Goal: Information Seeking & Learning: Learn about a topic

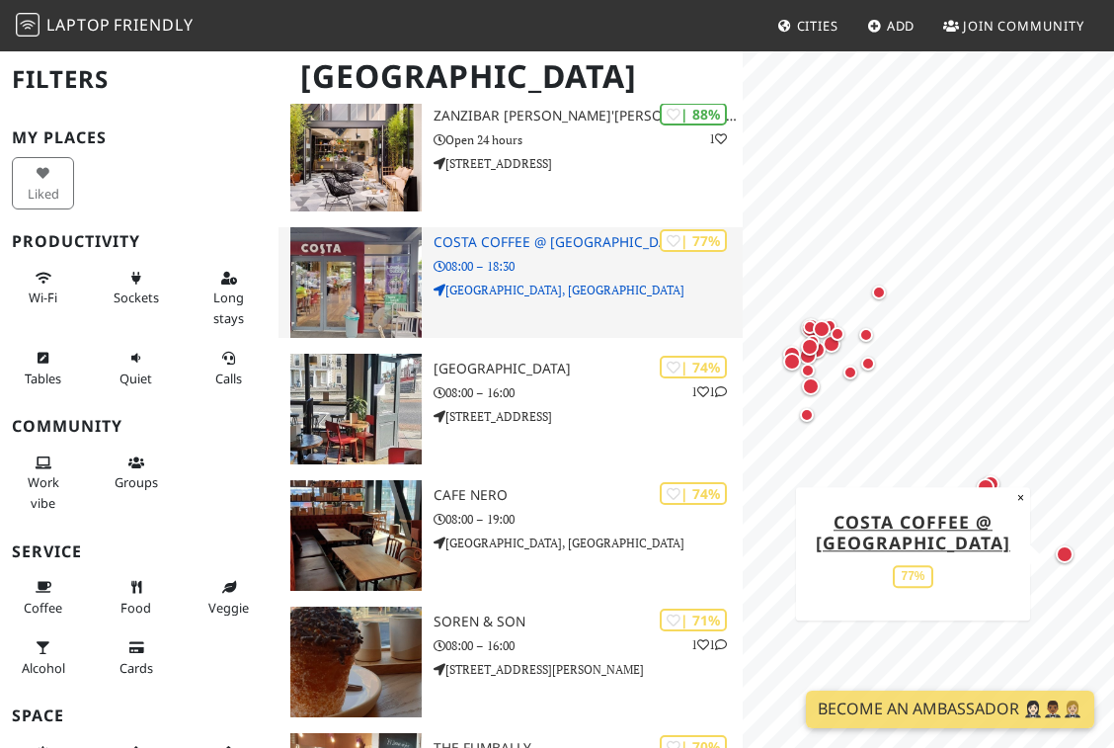
scroll to position [182, 0]
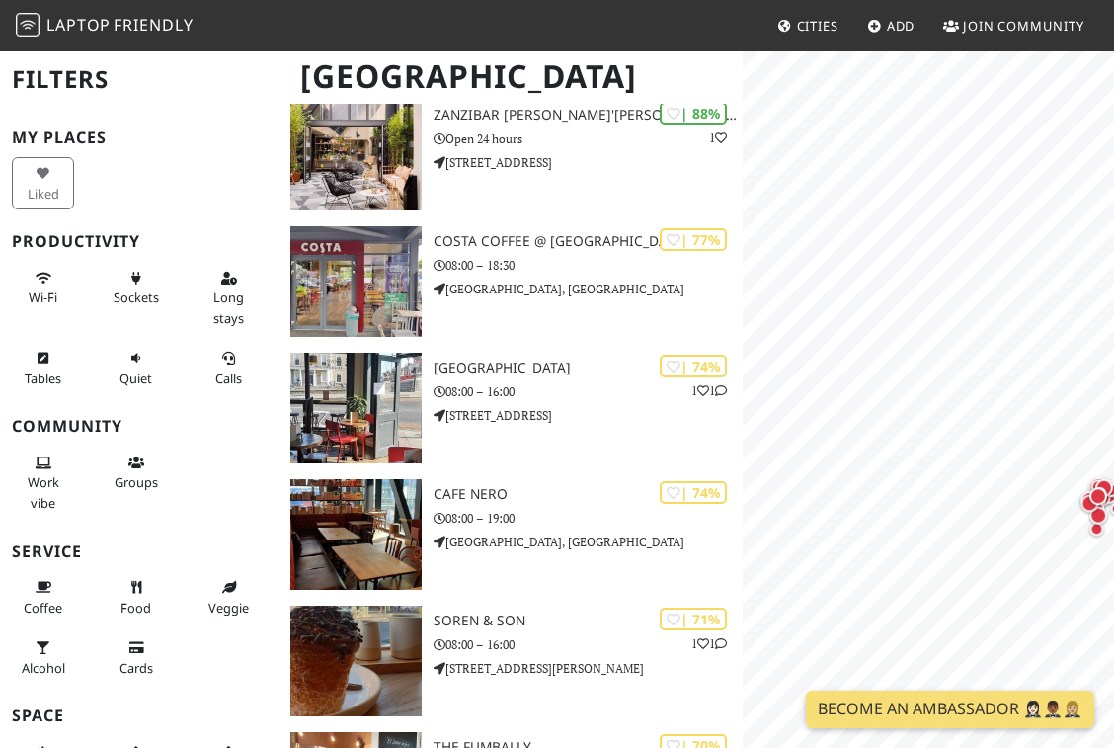
click at [1113, 356] on html "Laptop Friendly Cities Add Join Community Dublin Filters My Places Liked Produc…" at bounding box center [557, 192] width 1114 height 748
click at [1113, 463] on html "Laptop Friendly Cities Add Join Community Dublin Filters My Places Liked Produc…" at bounding box center [557, 192] width 1114 height 748
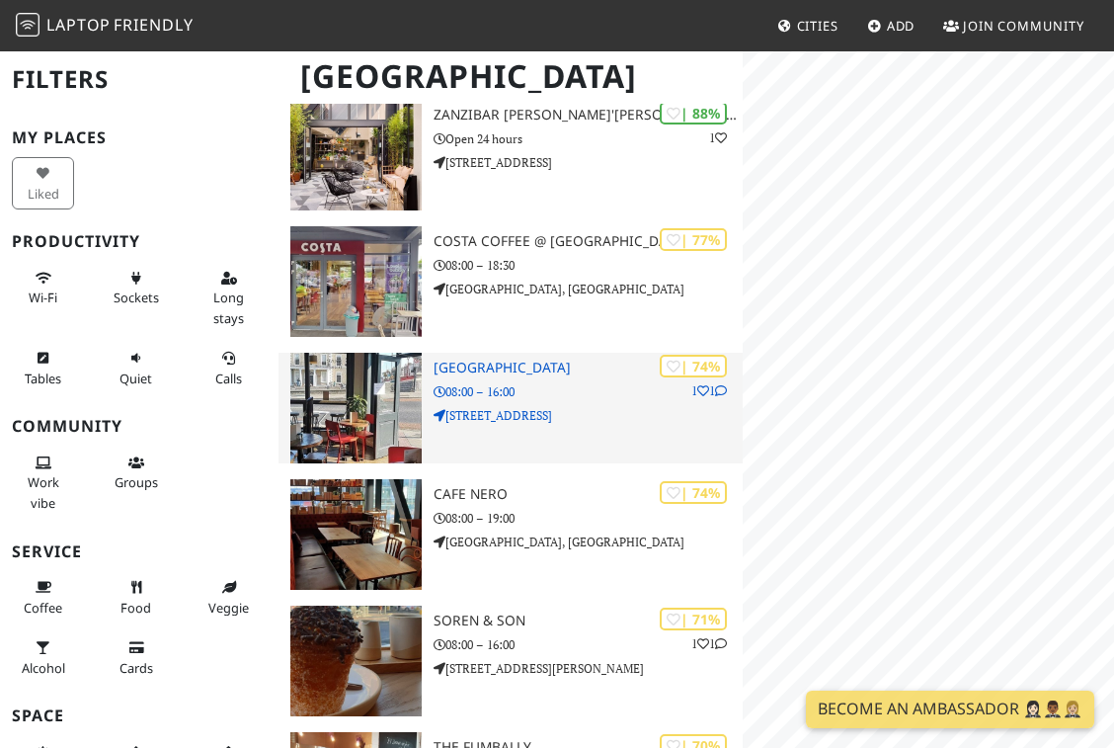
scroll to position [0, 0]
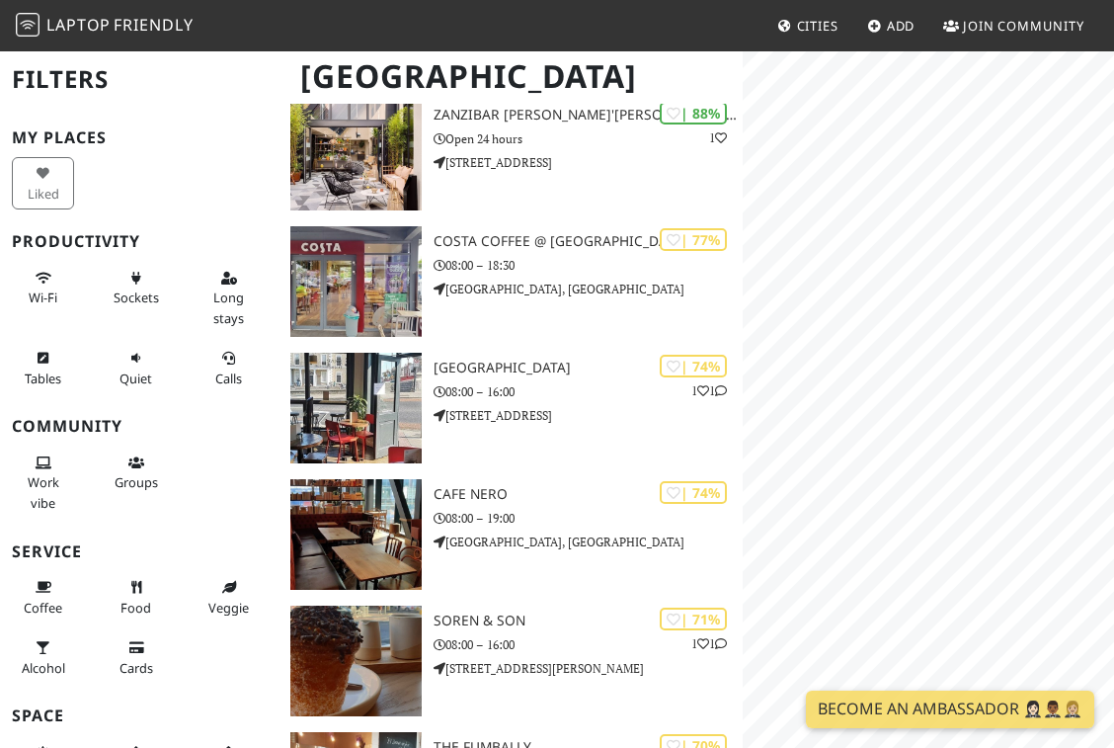
click at [787, 30] on icon at bounding box center [786, 27] width 16 height 13
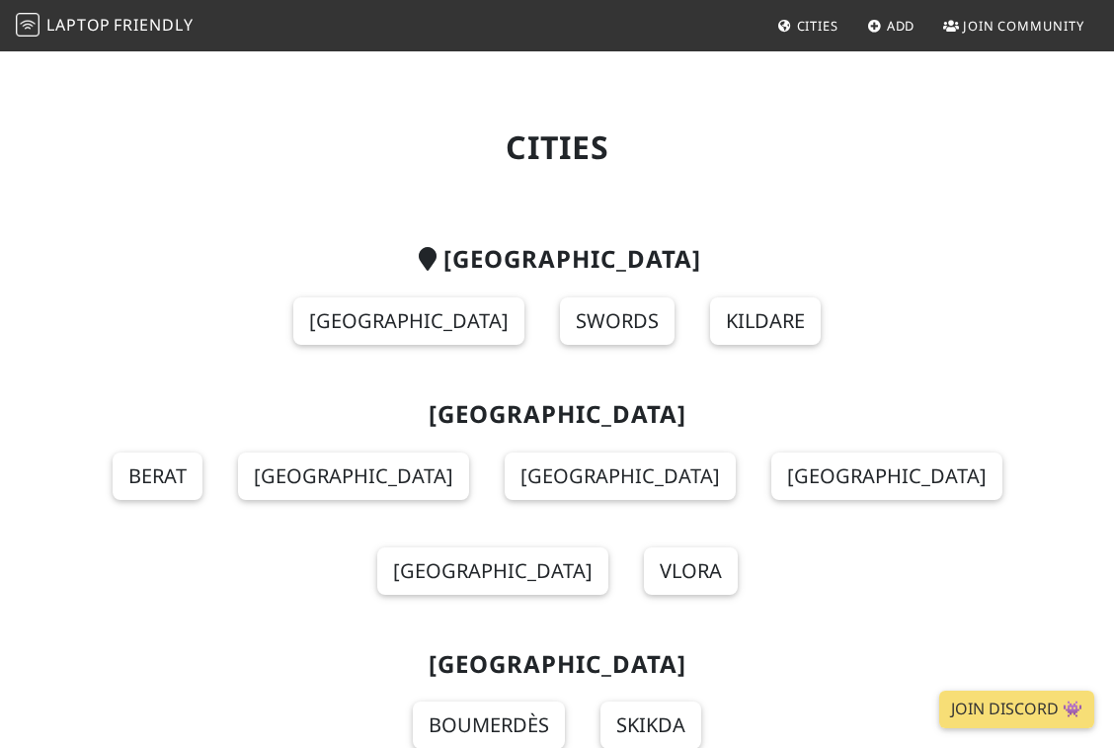
click at [123, 20] on span "Friendly" at bounding box center [153, 25] width 79 height 22
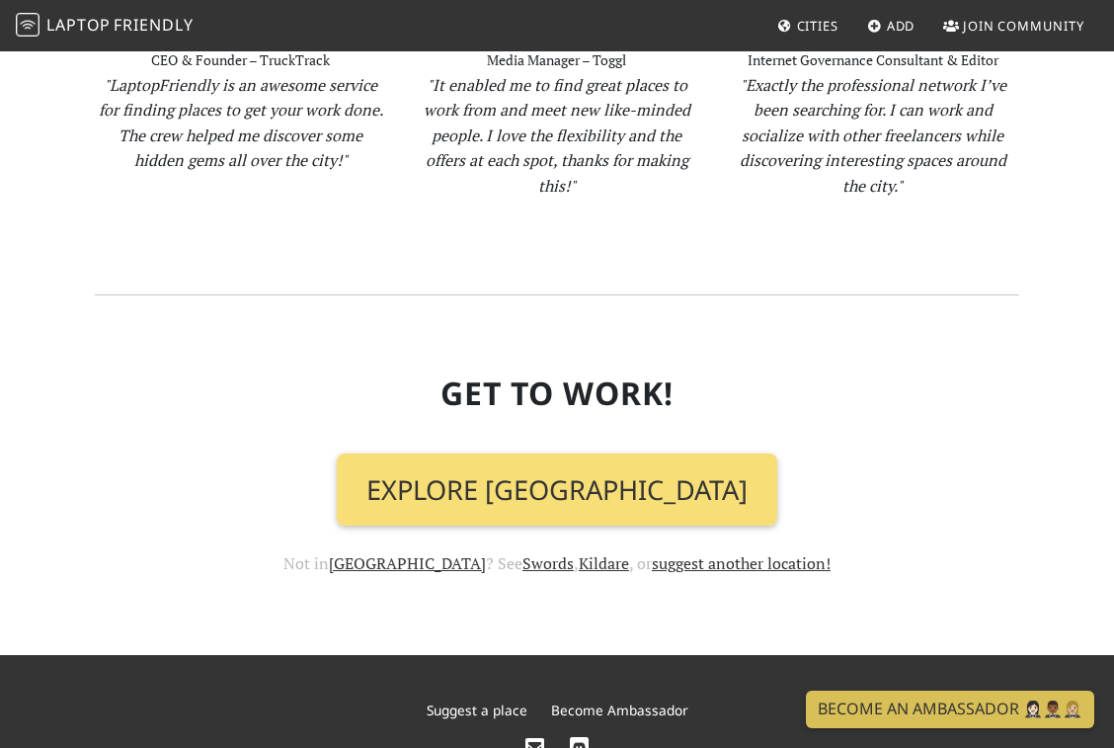
scroll to position [2088, 0]
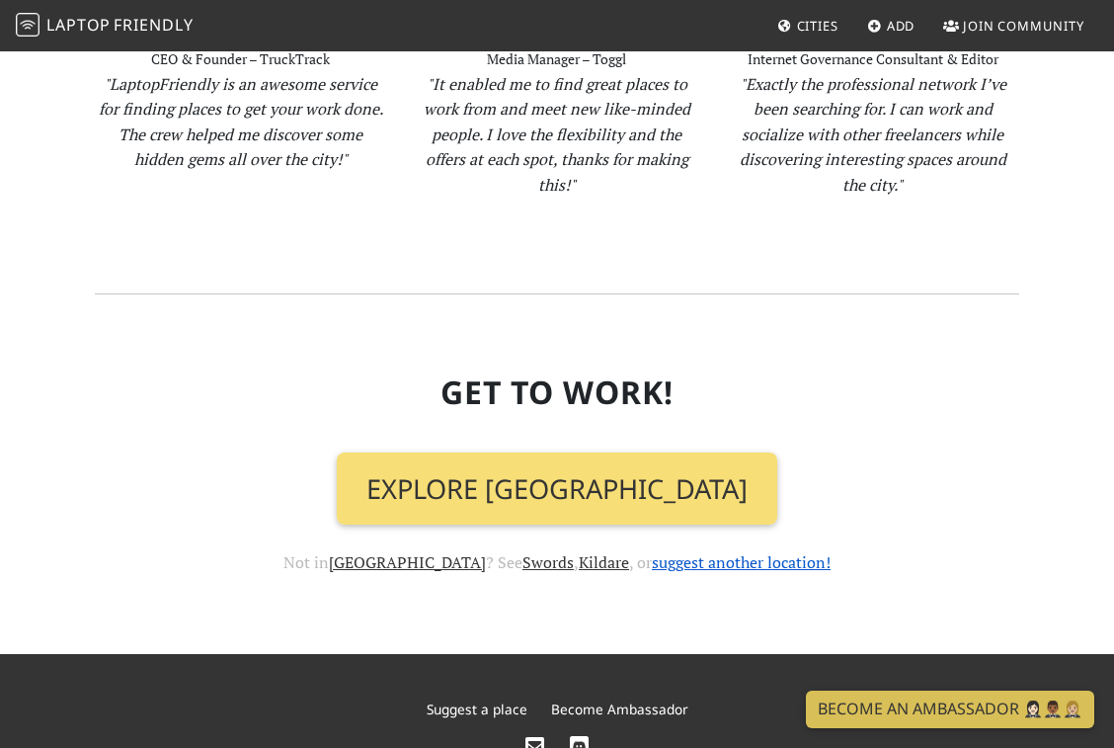
click at [674, 551] on link "suggest another location!" at bounding box center [741, 562] width 179 height 22
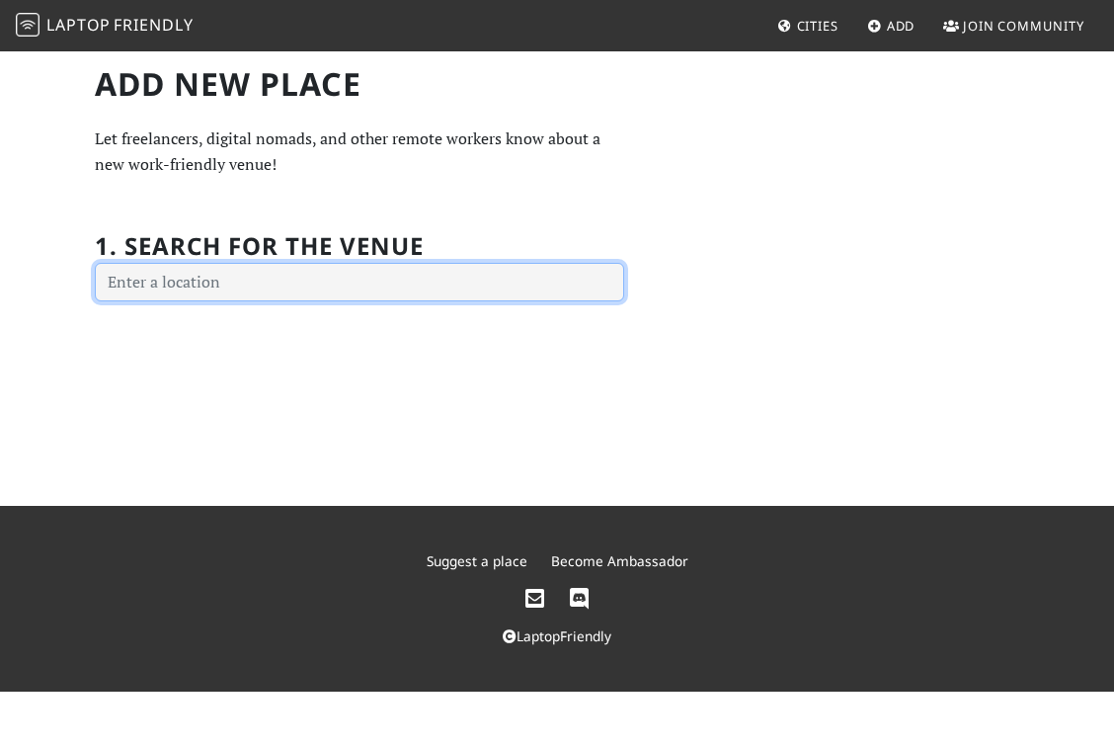
click at [398, 285] on input "text" at bounding box center [360, 283] width 530 height 40
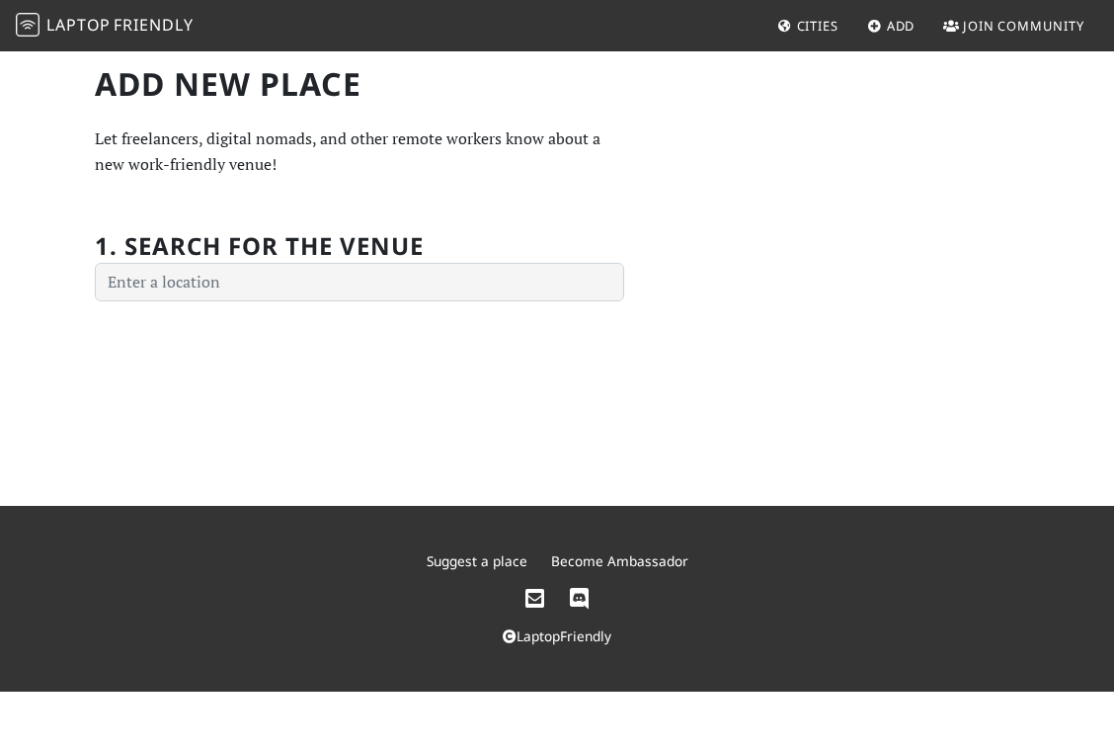
click at [630, 117] on div "Add new Place Let freelancers, digital nomads, and other remote workers know ab…" at bounding box center [359, 183] width 553 height 237
click at [899, 24] on span "Add" at bounding box center [901, 26] width 29 height 18
click at [799, 14] on link "Cities" at bounding box center [808, 26] width 77 height 36
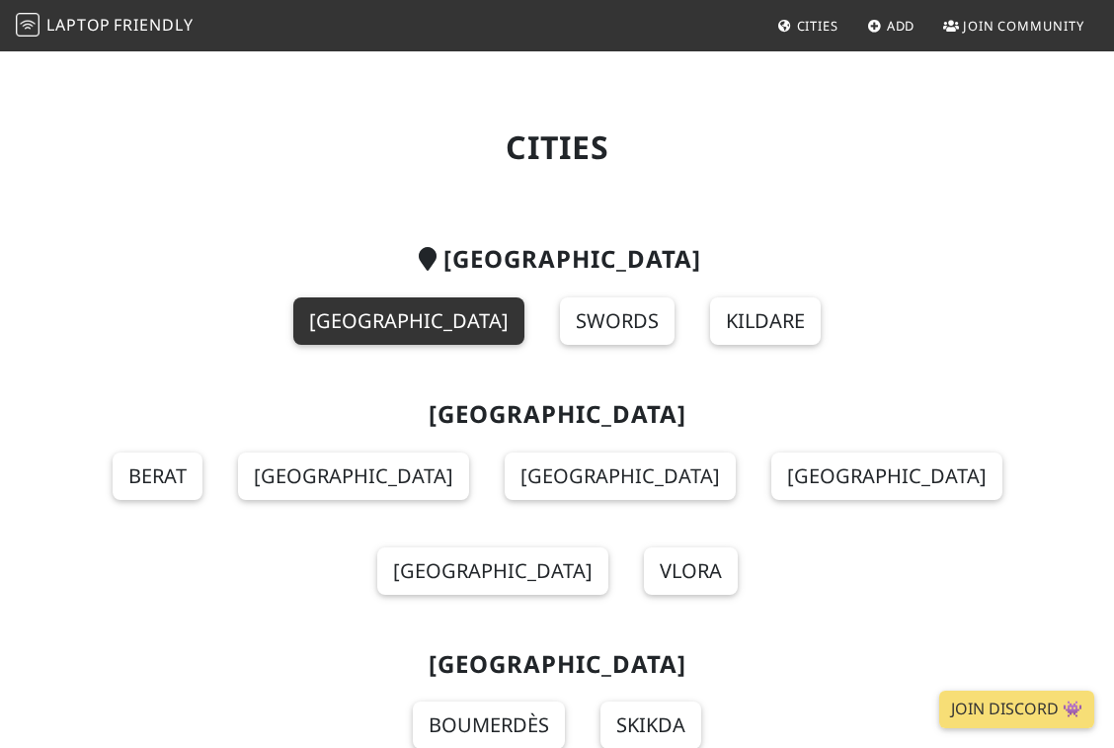
click at [443, 325] on link "Dublin" at bounding box center [408, 320] width 231 height 47
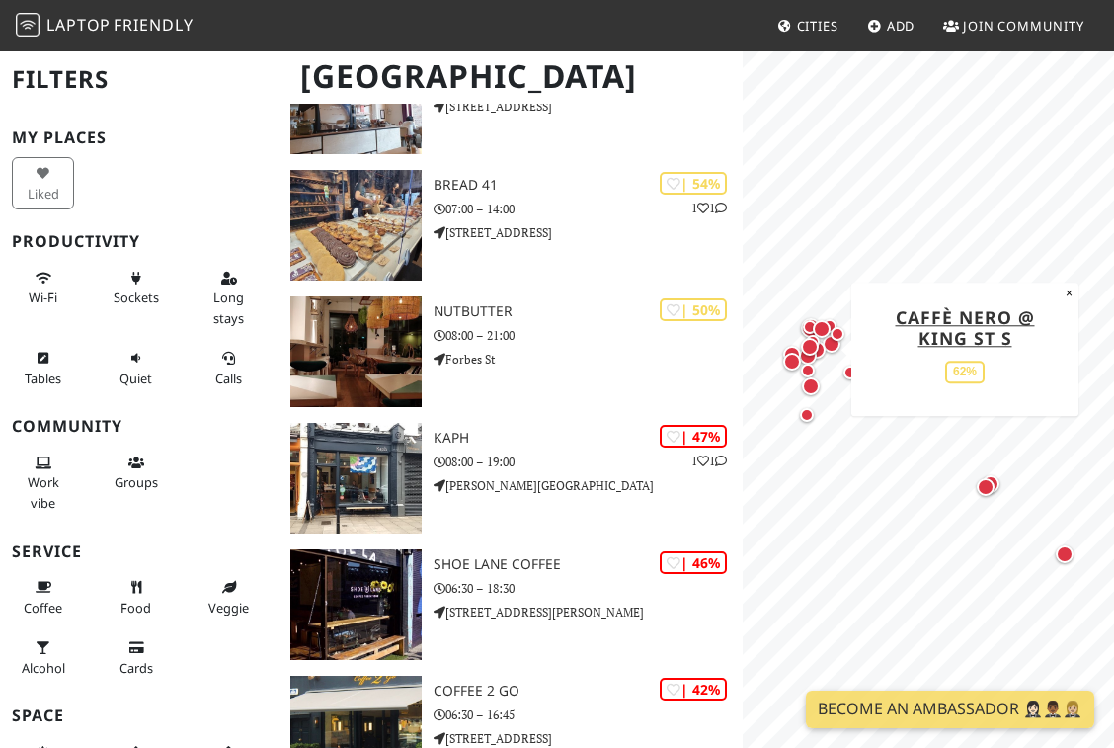
scroll to position [1758, 0]
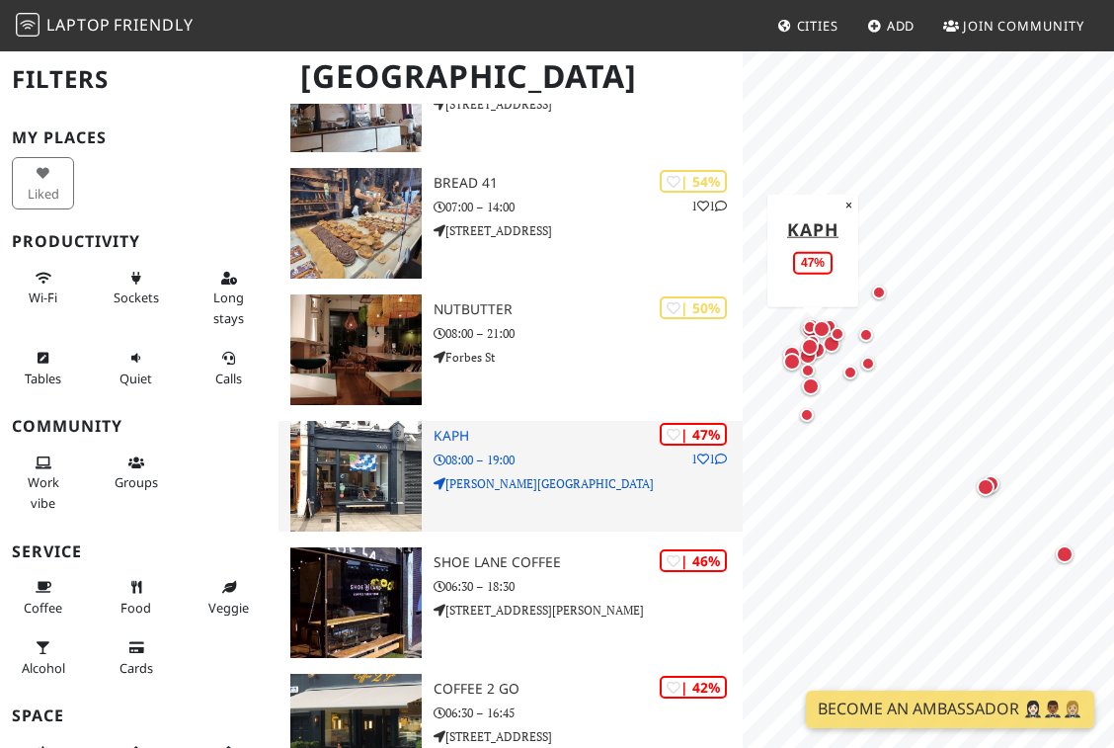
click at [716, 455] on icon at bounding box center [721, 459] width 12 height 12
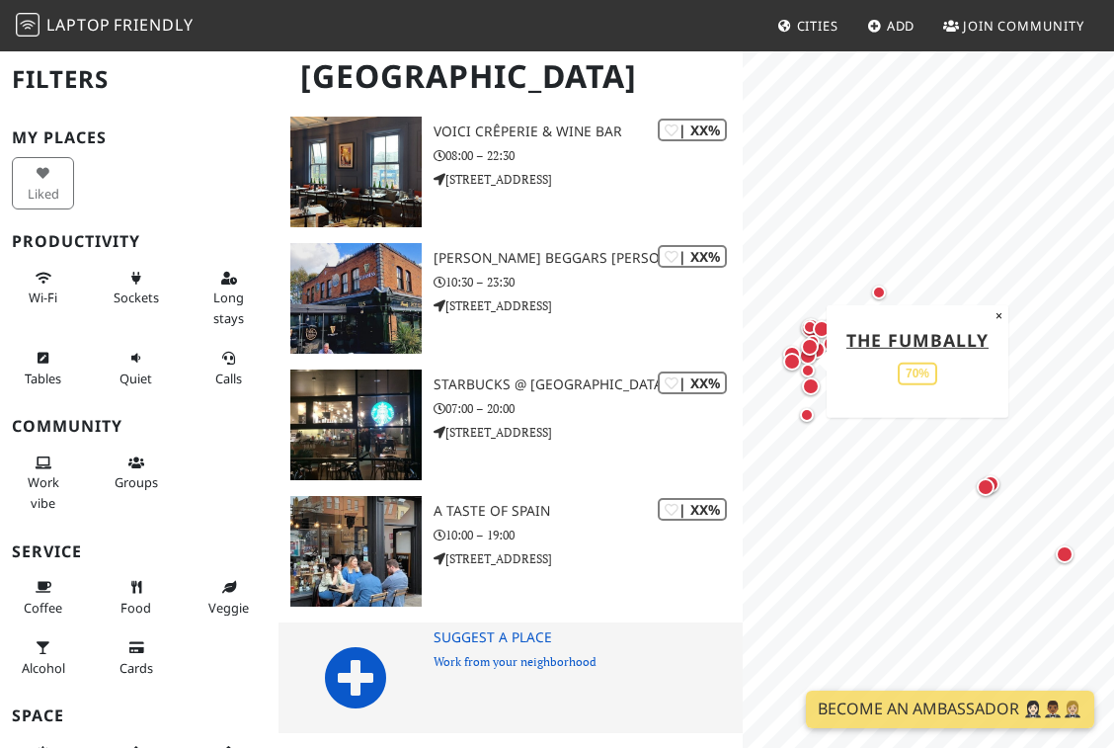
scroll to position [2439, 0]
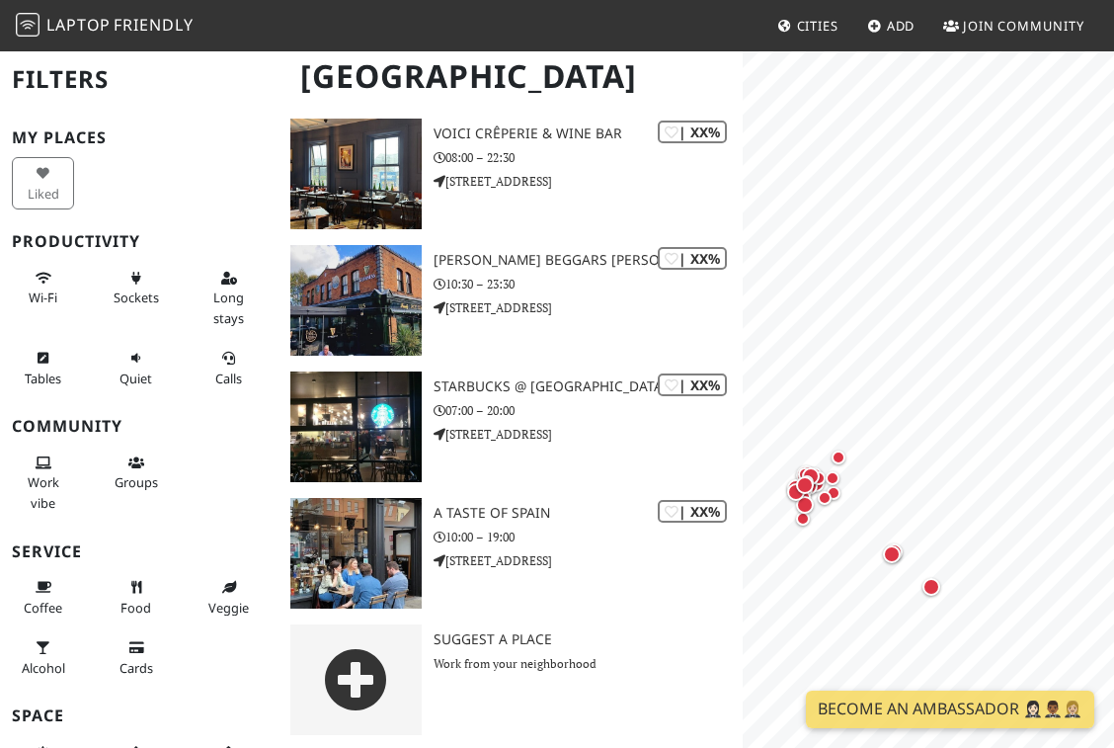
click at [814, 35] on link "Cities" at bounding box center [808, 26] width 77 height 36
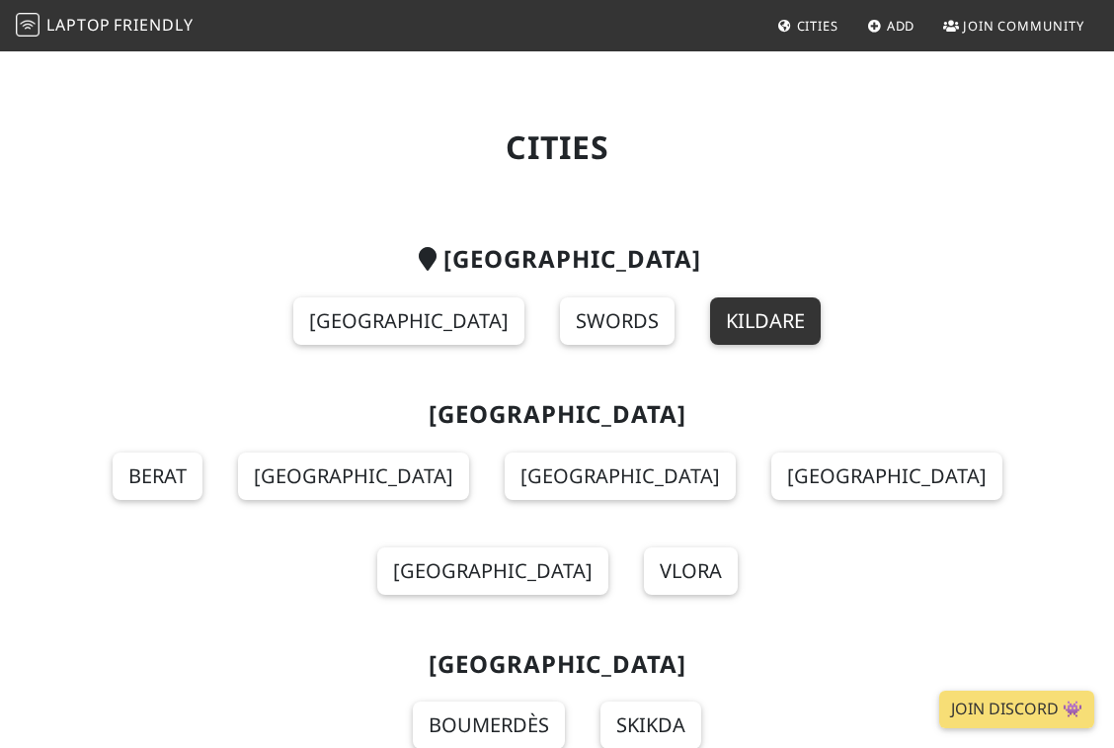
click at [715, 322] on link "Kildare" at bounding box center [765, 320] width 111 height 47
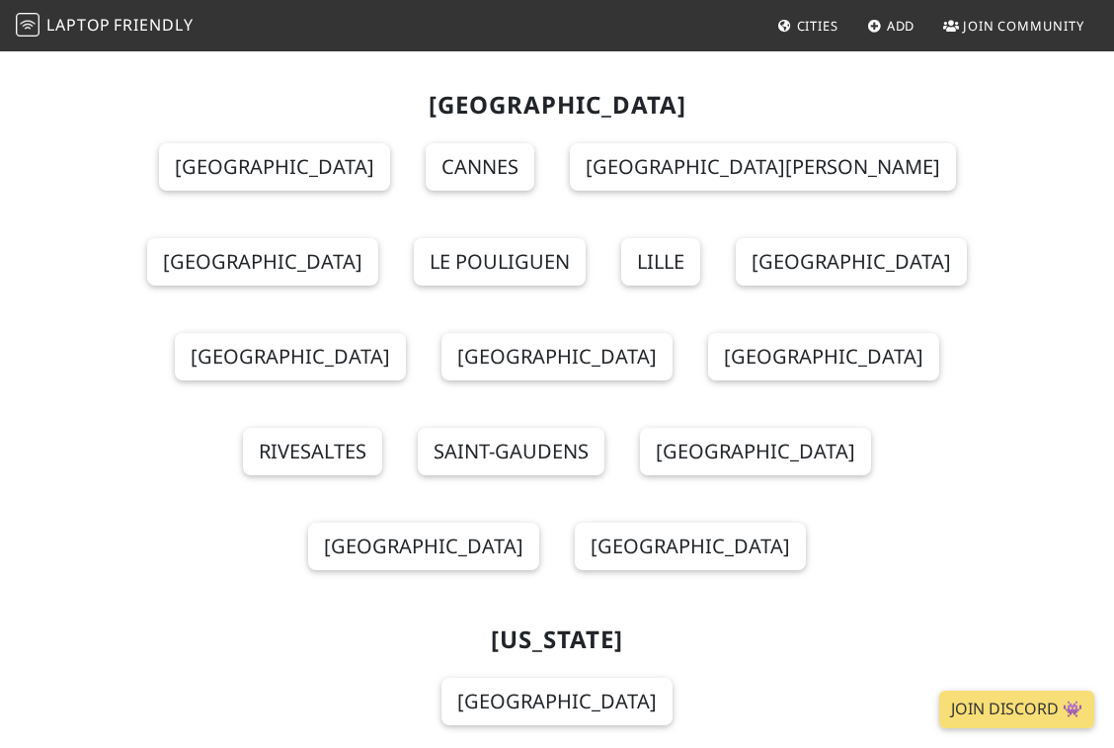
scroll to position [7147, 0]
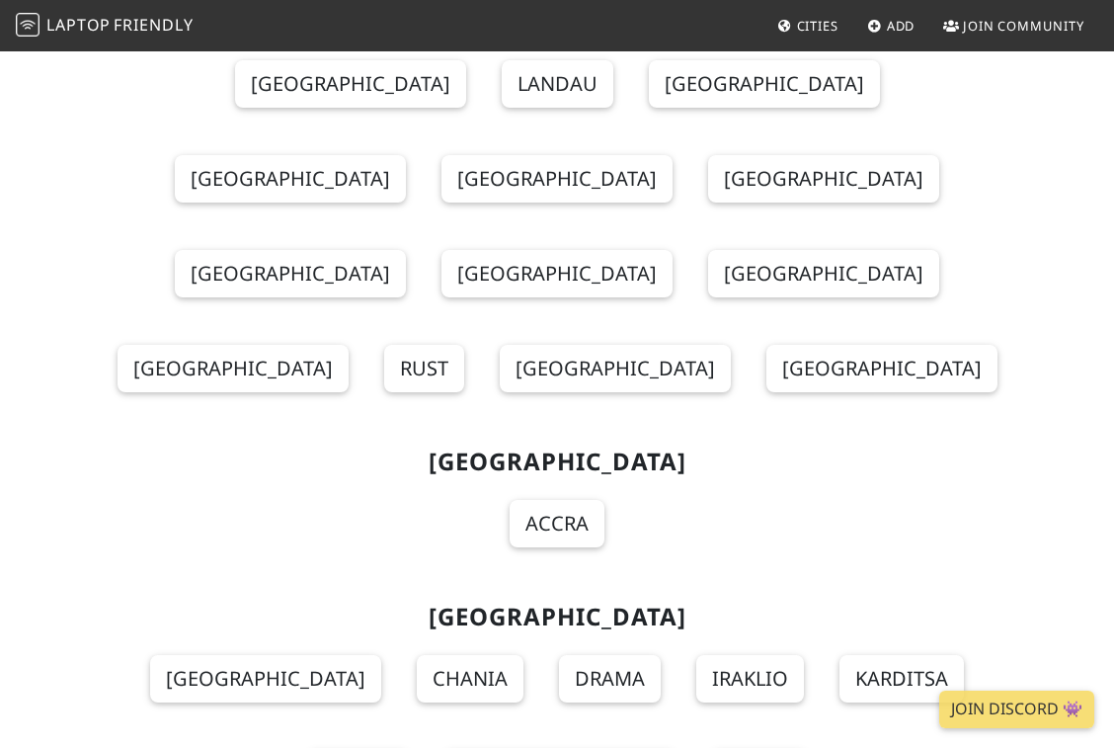
scroll to position [8566, 0]
